Goal: Browse casually: Explore the website without a specific task or goal

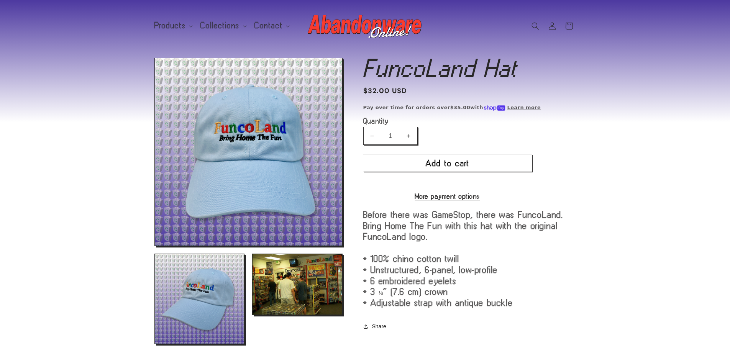
click at [344, 30] on img at bounding box center [365, 26] width 115 height 31
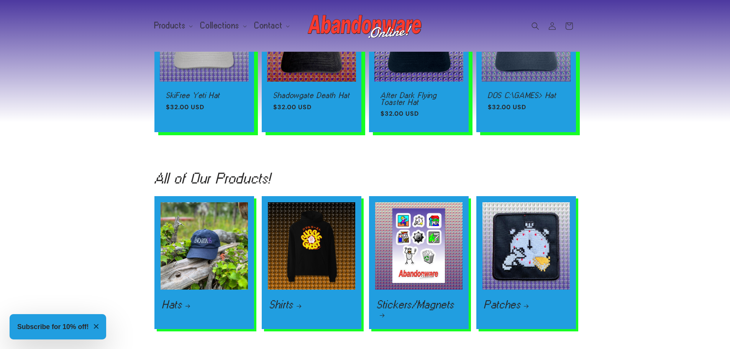
scroll to position [958, 0]
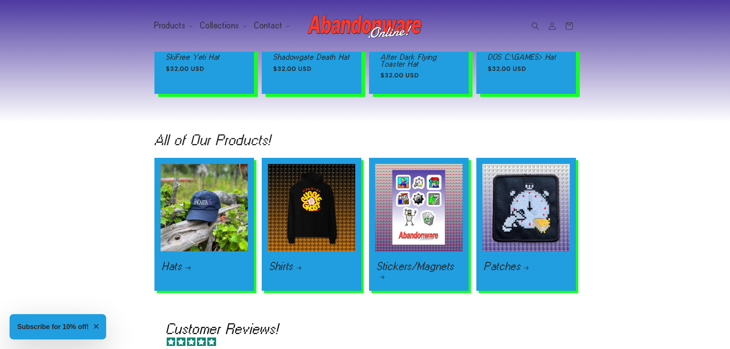
click at [244, 263] on link "Hats" at bounding box center [204, 266] width 84 height 9
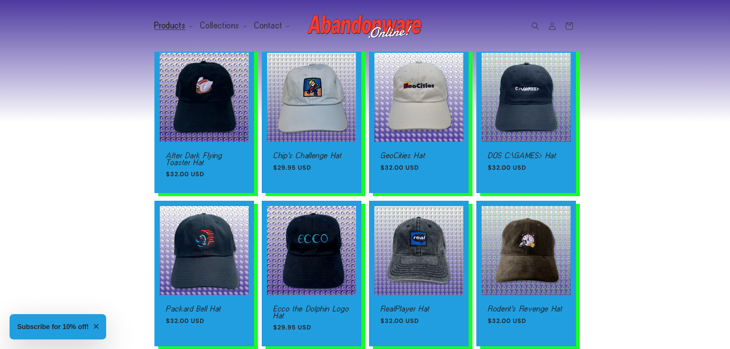
scroll to position [422, 0]
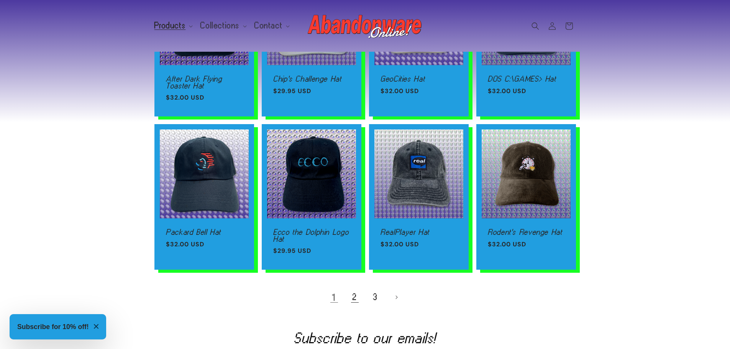
click at [359, 300] on link "2" at bounding box center [354, 297] width 17 height 17
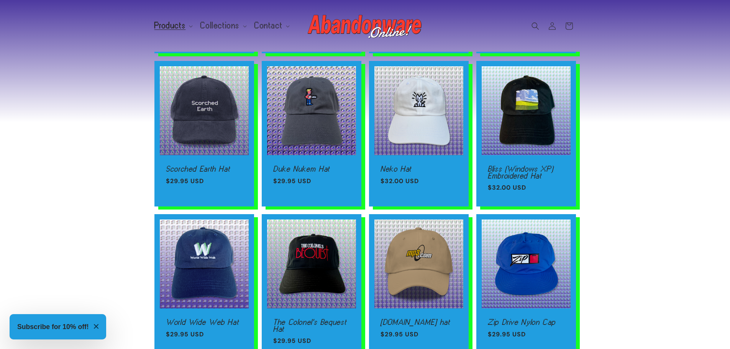
scroll to position [422, 0]
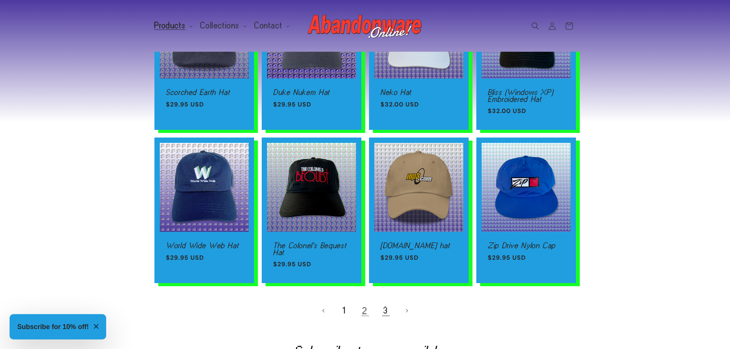
click at [387, 313] on link "3" at bounding box center [385, 310] width 17 height 17
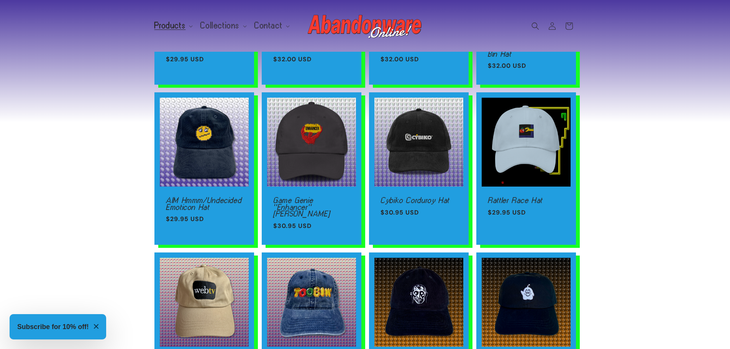
scroll to position [422, 0]
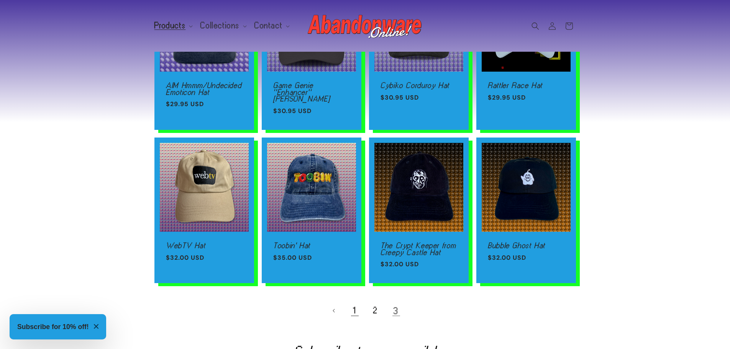
click at [354, 306] on link "1" at bounding box center [354, 310] width 17 height 17
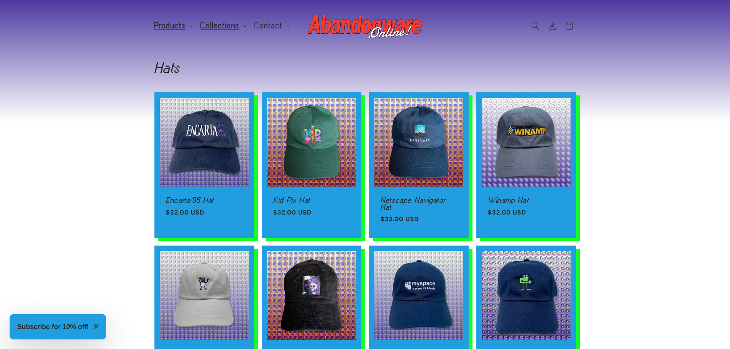
click at [198, 21] on summary "Collections" at bounding box center [223, 26] width 54 height 16
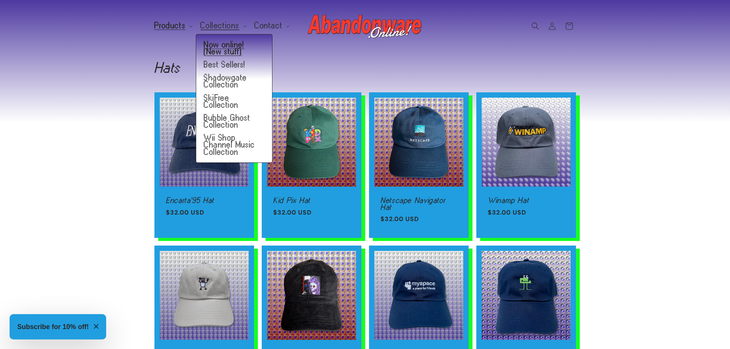
click at [213, 50] on link "Now online! (New stuff)" at bounding box center [234, 48] width 76 height 20
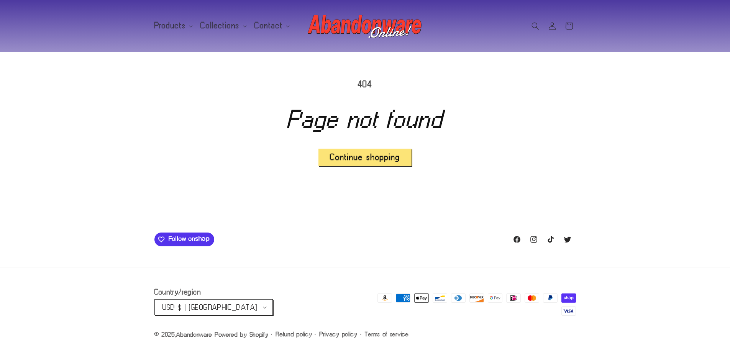
scroll to position [16, 0]
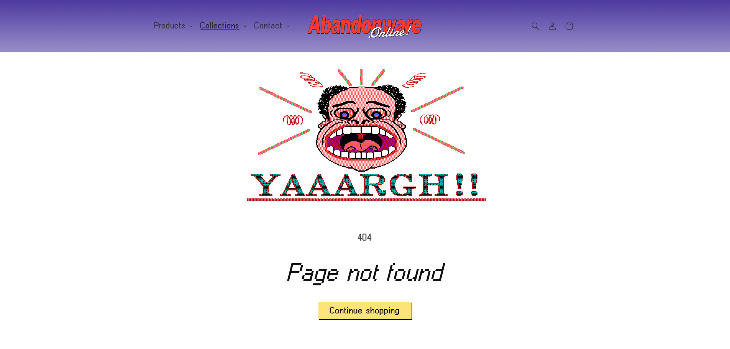
click at [207, 20] on summary "Collections" at bounding box center [223, 26] width 54 height 16
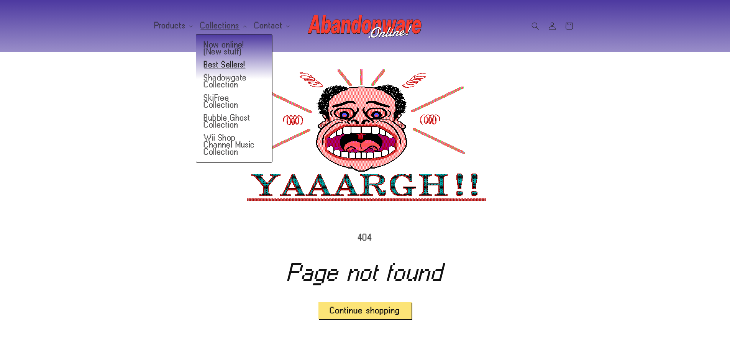
drag, startPoint x: 224, startPoint y: 64, endPoint x: 224, endPoint y: 59, distance: 4.6
click at [225, 64] on link "Best Sellers!" at bounding box center [234, 64] width 76 height 13
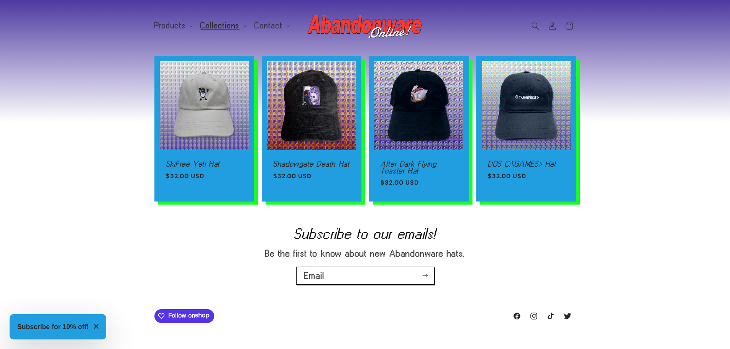
scroll to position [322, 0]
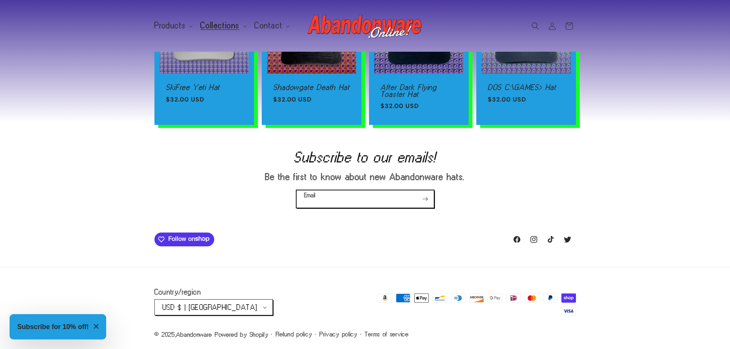
click at [367, 198] on input "Email" at bounding box center [365, 198] width 137 height 17
drag, startPoint x: 368, startPoint y: 198, endPoint x: 366, endPoint y: 193, distance: 5.2
click at [368, 198] on input "Email" at bounding box center [365, 198] width 137 height 17
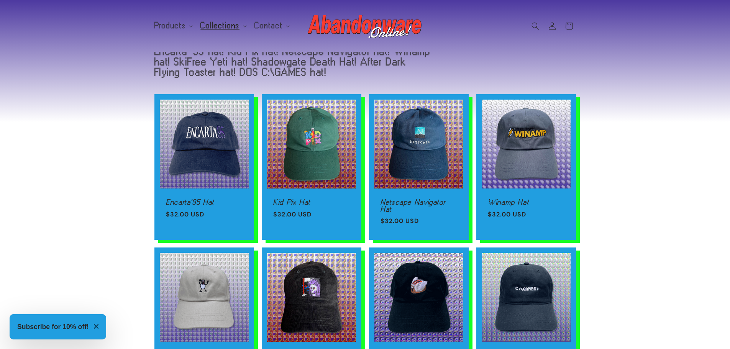
scroll to position [0, 0]
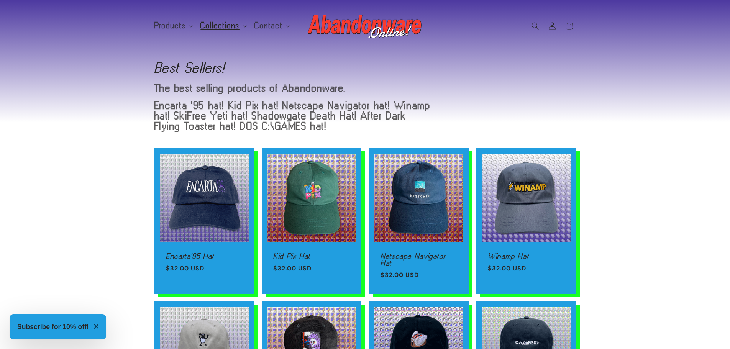
click at [222, 22] on span "Collections" at bounding box center [219, 25] width 39 height 7
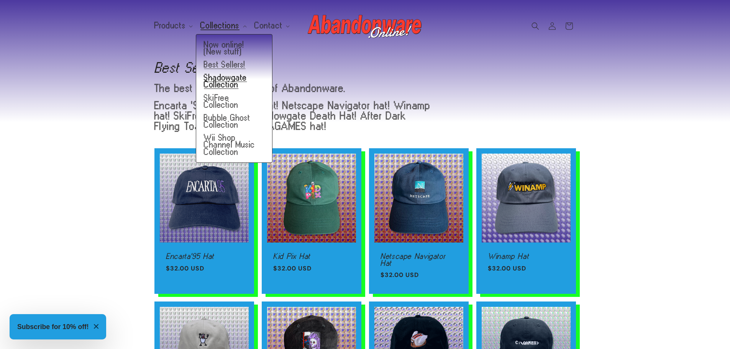
click at [236, 87] on link "Shadowgate Collection" at bounding box center [234, 81] width 76 height 20
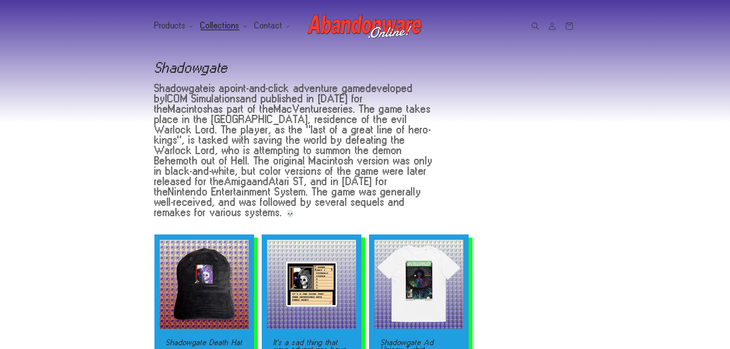
click at [224, 25] on span "Collections" at bounding box center [219, 25] width 39 height 7
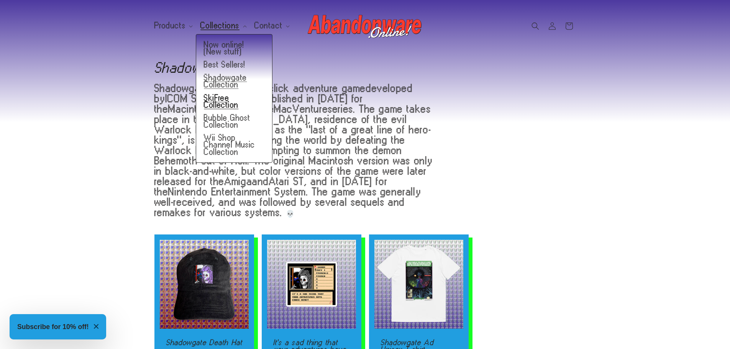
click at [253, 100] on link "SkiFree Collection" at bounding box center [234, 102] width 76 height 20
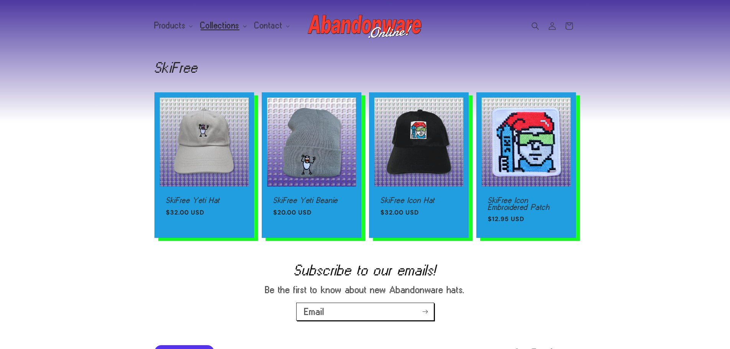
click at [216, 29] on span "Collections" at bounding box center [219, 25] width 39 height 7
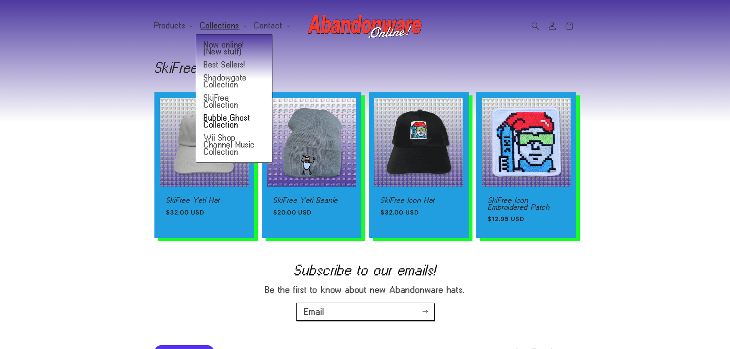
click at [232, 112] on link "Bubble Ghost Collection" at bounding box center [234, 122] width 76 height 20
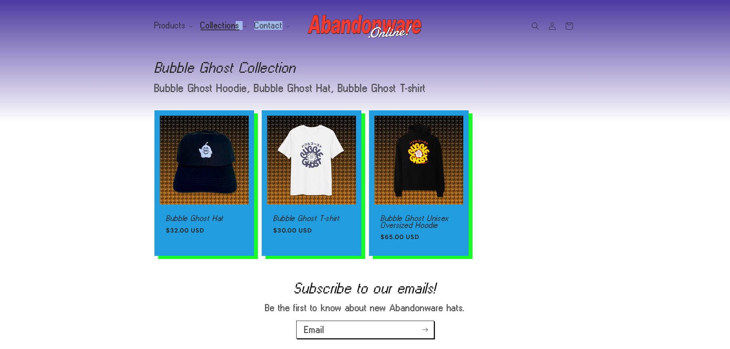
click at [231, 32] on header "Products Products Hats Shirts Stickers Patches Mouse Pads Credit (gift card)" at bounding box center [365, 26] width 460 height 52
click at [230, 29] on span "Collections" at bounding box center [219, 25] width 39 height 7
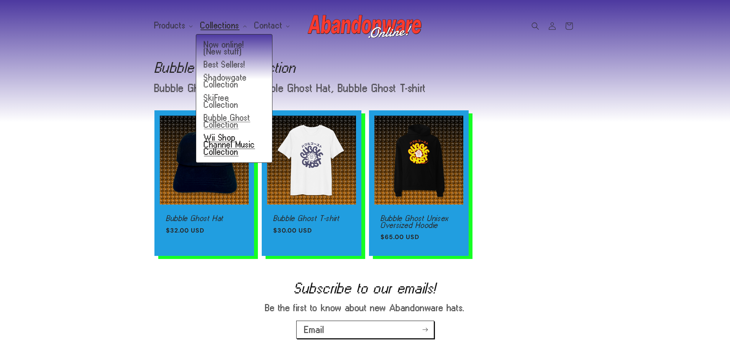
click at [247, 135] on link "Wii Shop Channel Music Collection" at bounding box center [234, 144] width 76 height 27
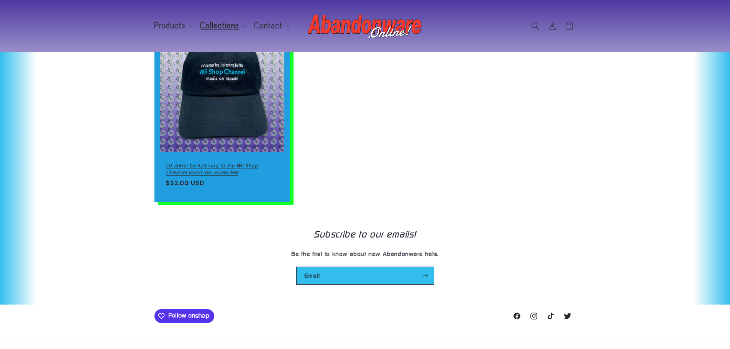
scroll to position [107, 0]
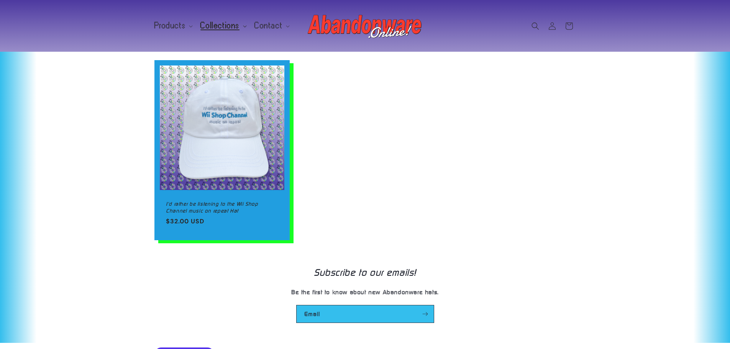
click at [221, 25] on span "Collections" at bounding box center [219, 25] width 39 height 7
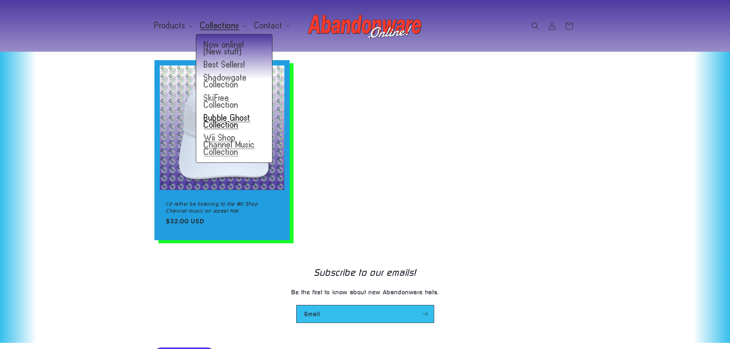
click at [237, 112] on link "Bubble Ghost Collection" at bounding box center [234, 122] width 76 height 20
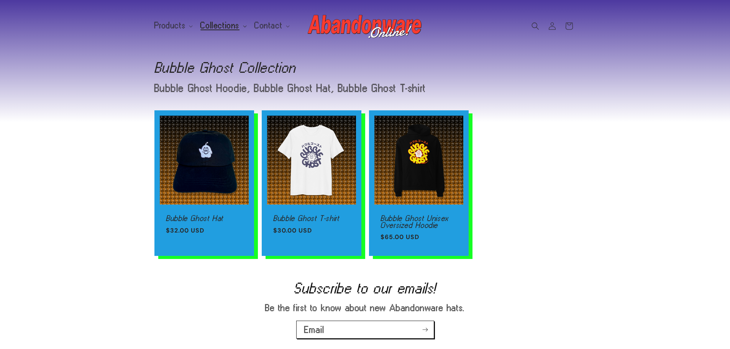
click at [225, 27] on span "Collections" at bounding box center [219, 25] width 39 height 7
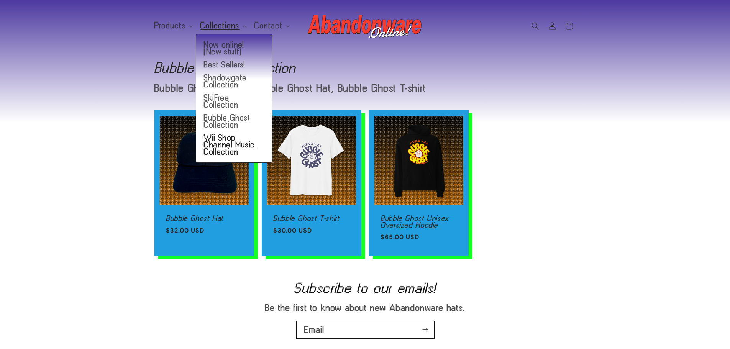
click at [221, 131] on link "Wii Shop Channel Music Collection" at bounding box center [234, 144] width 76 height 27
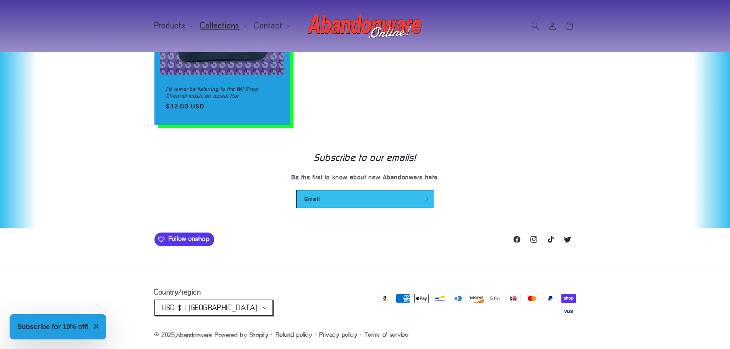
scroll to position [145, 0]
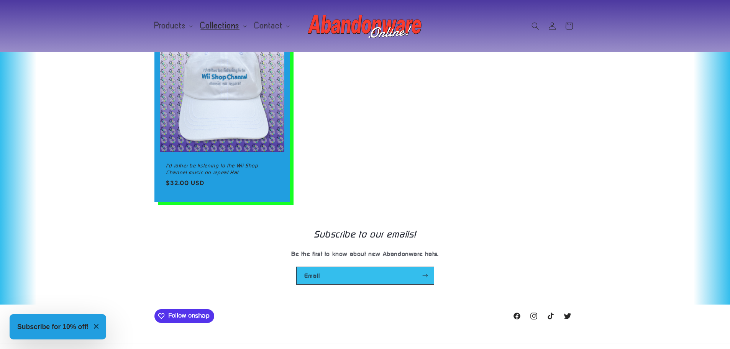
click at [216, 23] on span "Collections" at bounding box center [219, 25] width 39 height 7
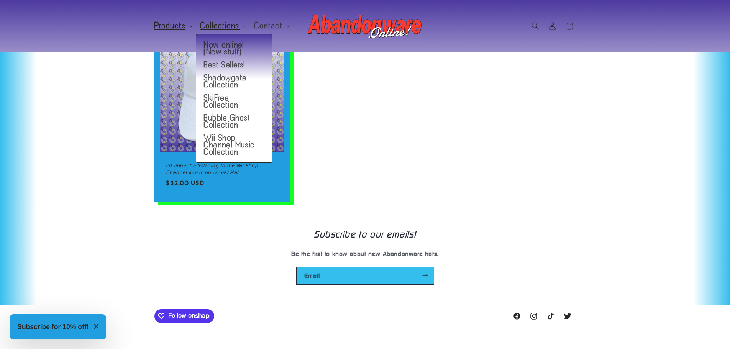
click at [178, 26] on span "Products" at bounding box center [169, 25] width 31 height 7
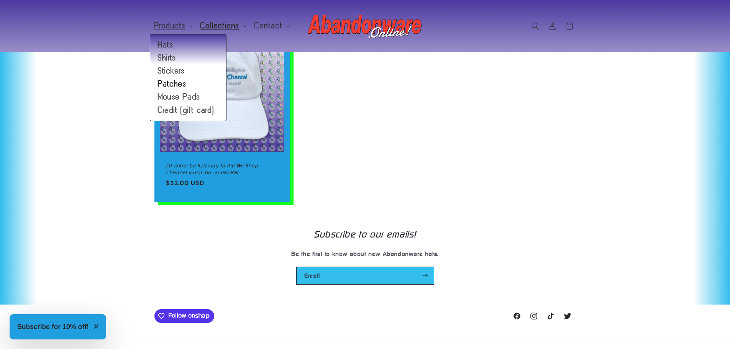
click at [174, 87] on link "Patches" at bounding box center [188, 83] width 76 height 13
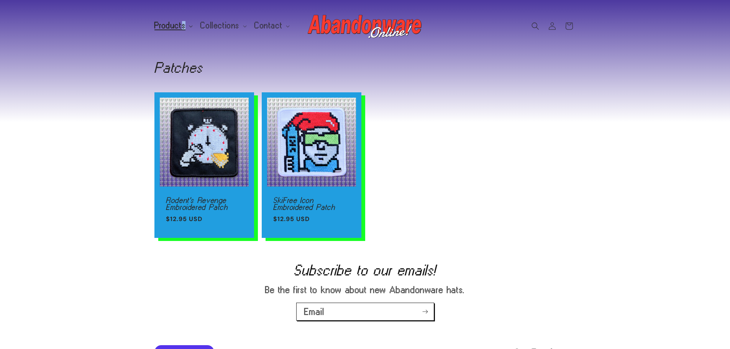
click at [182, 26] on span "Products" at bounding box center [169, 25] width 31 height 7
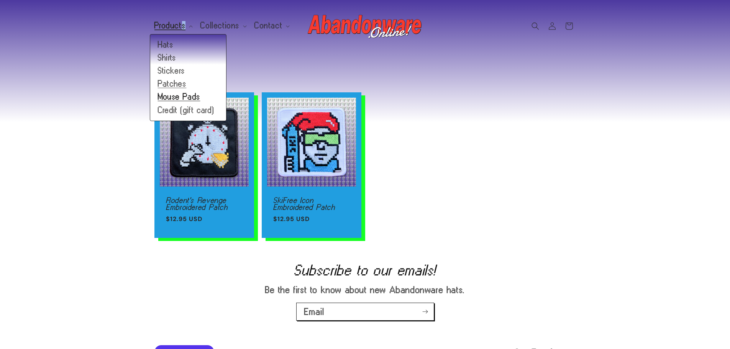
click at [189, 97] on link "Mouse Pads" at bounding box center [188, 96] width 76 height 13
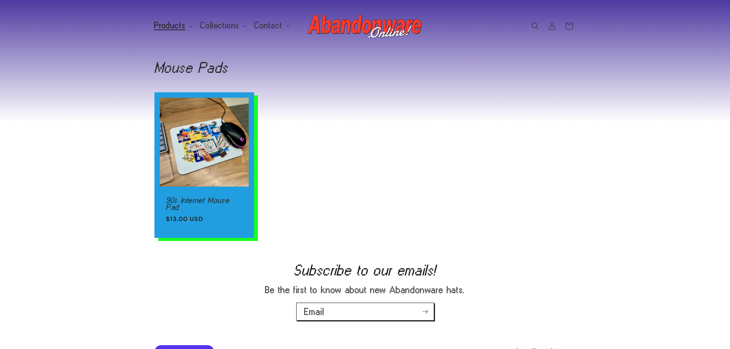
click at [166, 29] on span "Products" at bounding box center [169, 25] width 31 height 7
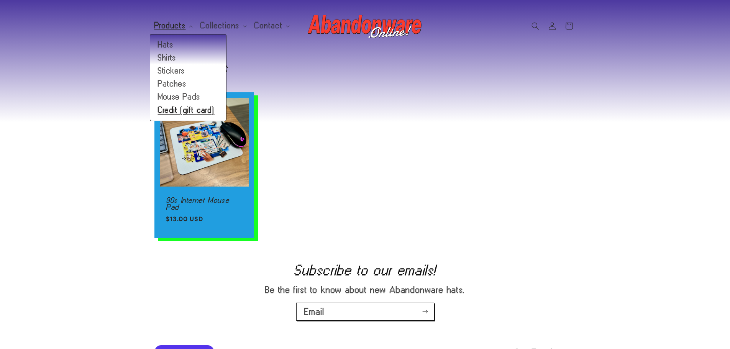
click at [177, 110] on link "Credit (gift card)" at bounding box center [188, 110] width 76 height 13
